Goal: Book appointment/travel/reservation

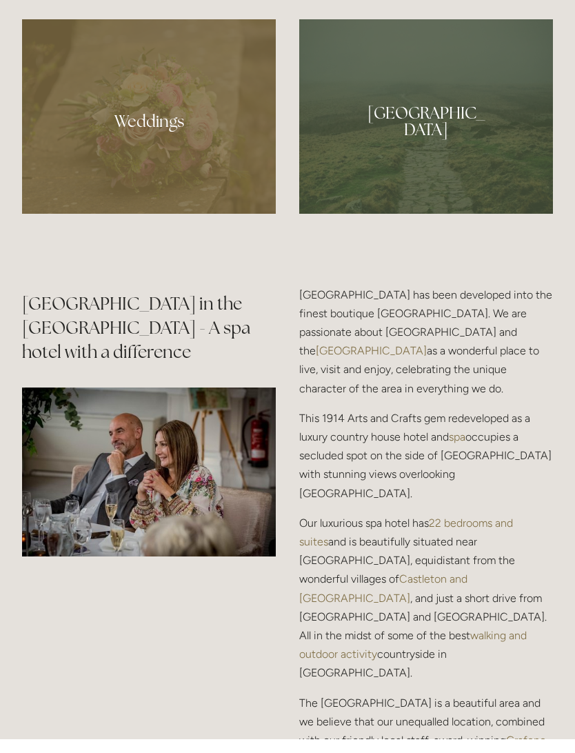
scroll to position [1485, 0]
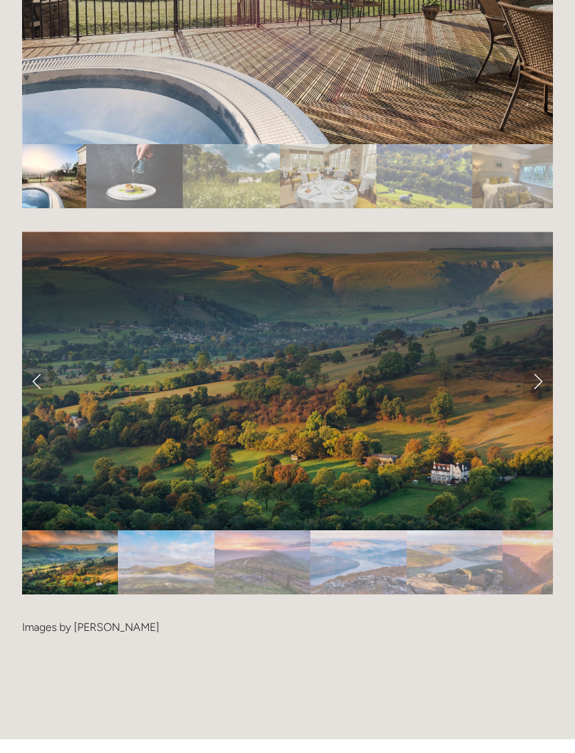
click at [532, 374] on link "Next Slide" at bounding box center [538, 394] width 30 height 41
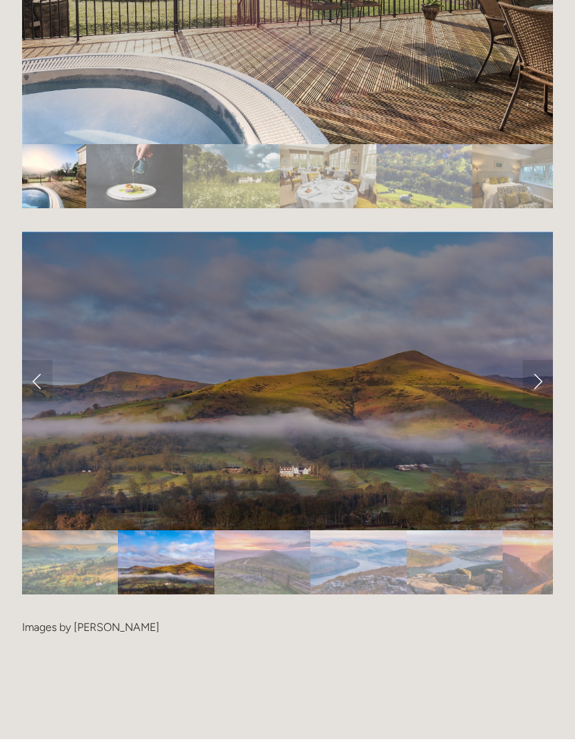
click at [534, 374] on link "Next Slide" at bounding box center [538, 394] width 30 height 41
click at [528, 374] on link "Next Slide" at bounding box center [538, 394] width 30 height 41
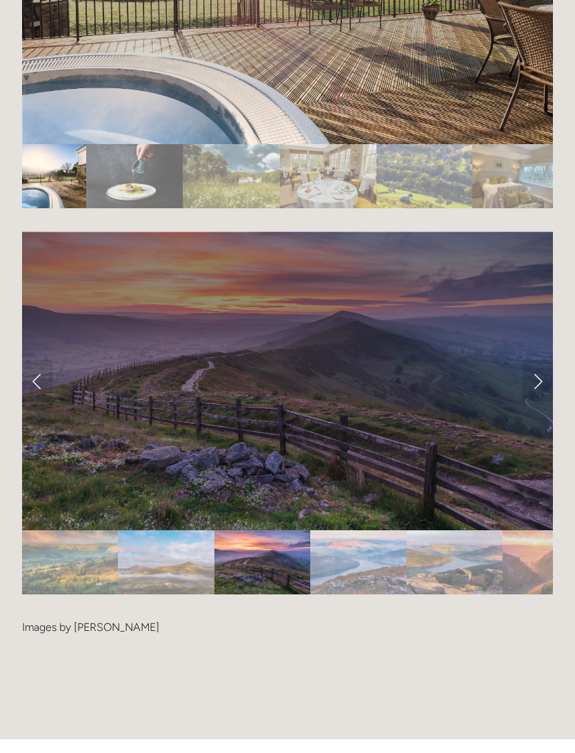
click at [528, 374] on link "Next Slide" at bounding box center [538, 394] width 30 height 41
click at [535, 374] on link "Next Slide" at bounding box center [538, 394] width 30 height 41
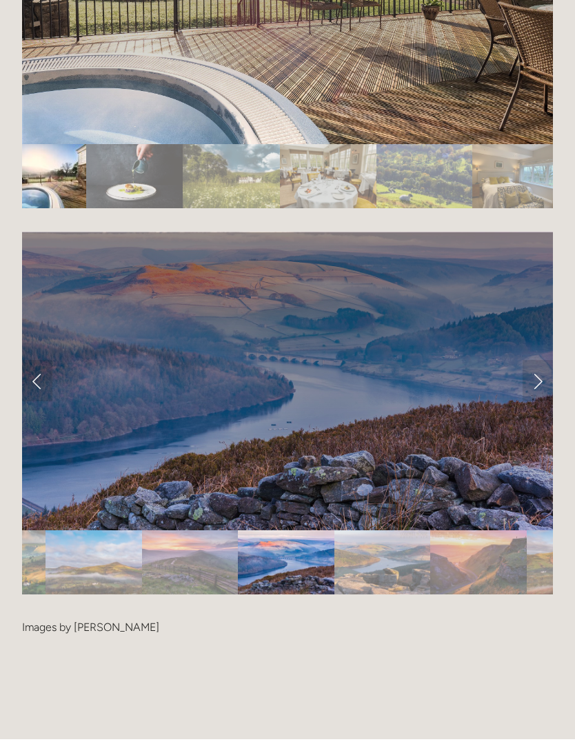
click at [528, 374] on link "Next Slide" at bounding box center [538, 394] width 30 height 41
click at [533, 374] on link "Next Slide" at bounding box center [538, 394] width 30 height 41
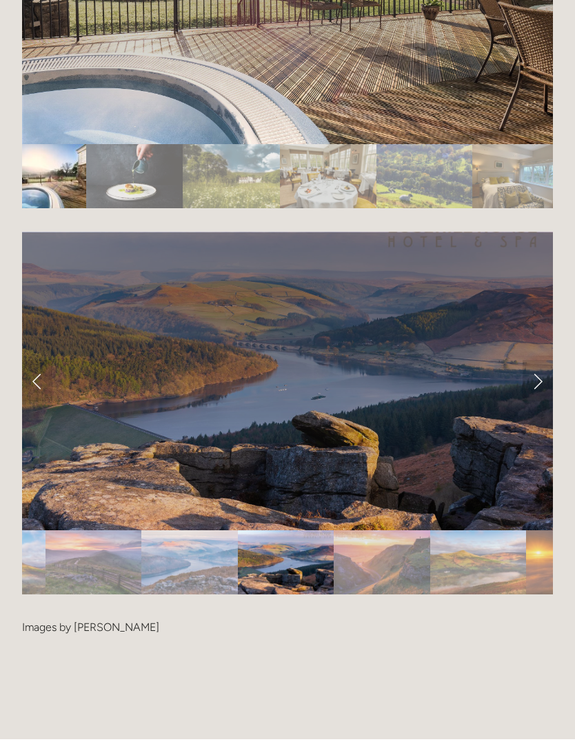
click at [534, 374] on link "Next Slide" at bounding box center [538, 394] width 30 height 41
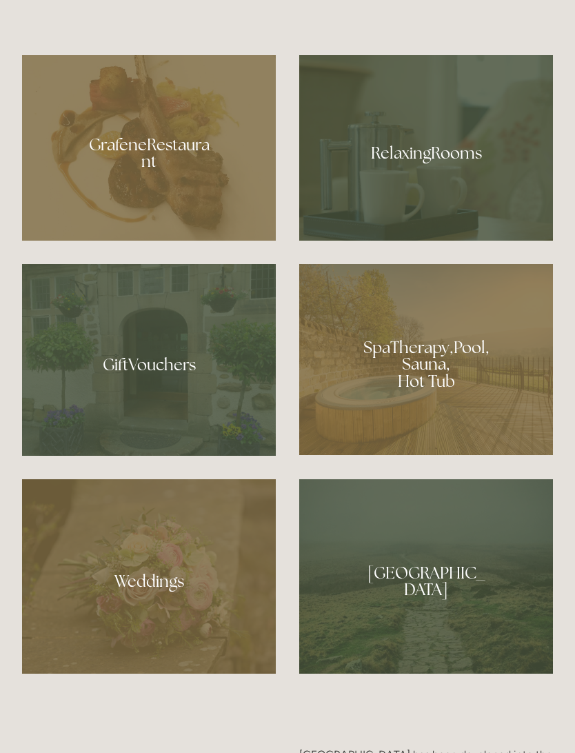
scroll to position [1038, 0]
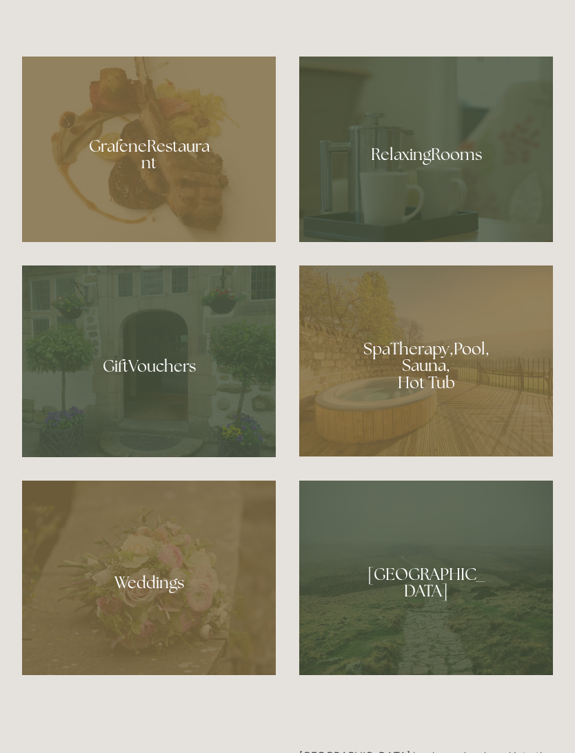
click at [454, 202] on div at bounding box center [426, 149] width 254 height 185
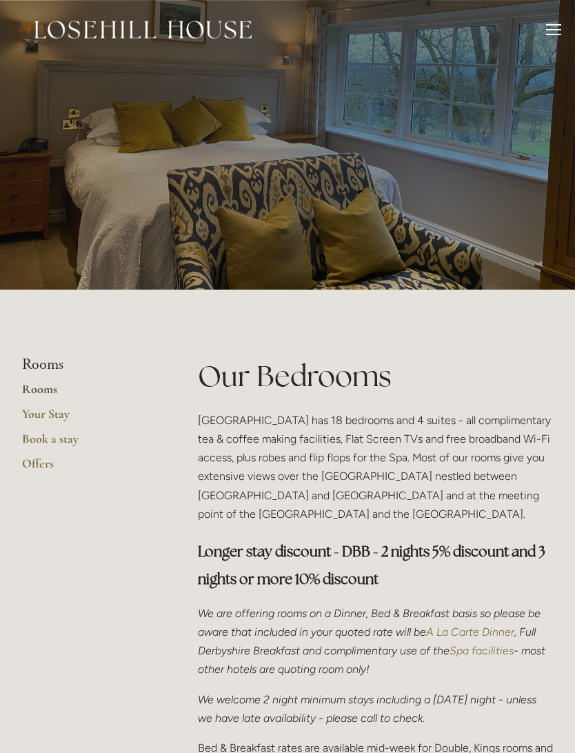
click at [71, 440] on link "Book a stay" at bounding box center [88, 443] width 132 height 25
